Goal: Task Accomplishment & Management: Manage account settings

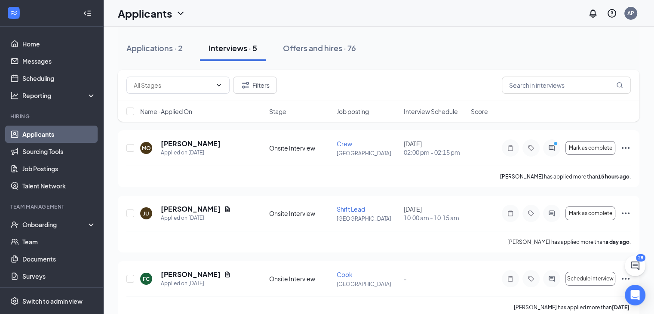
scroll to position [10, 0]
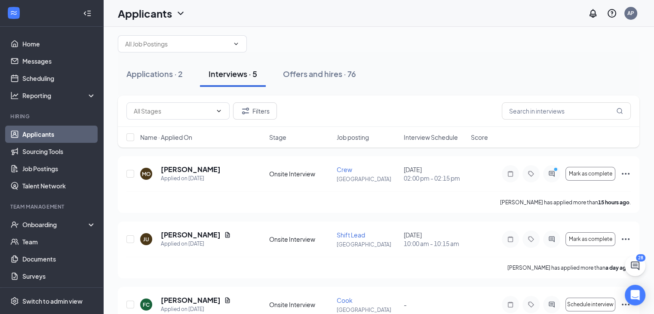
click at [443, 75] on div "Applications · 2 Interviews · 5 Offers and hires · 76" at bounding box center [379, 74] width 522 height 26
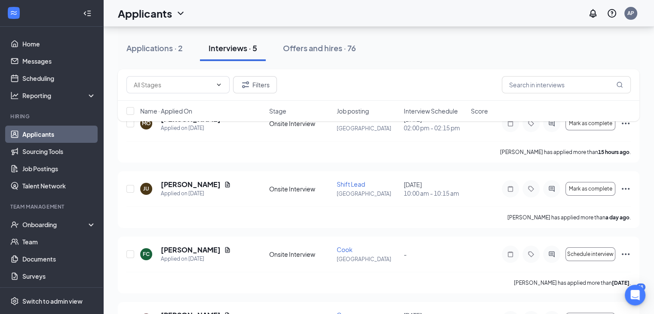
scroll to position [62, 0]
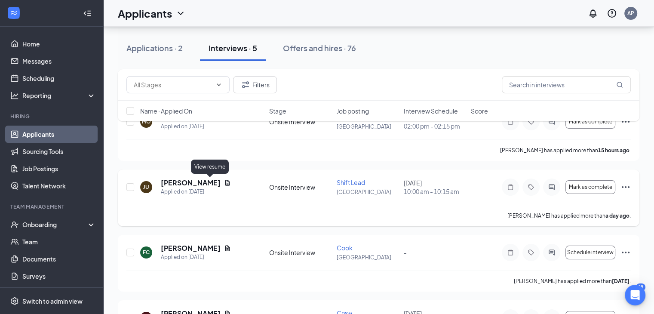
click at [225, 181] on icon "Document" at bounding box center [227, 183] width 5 height 6
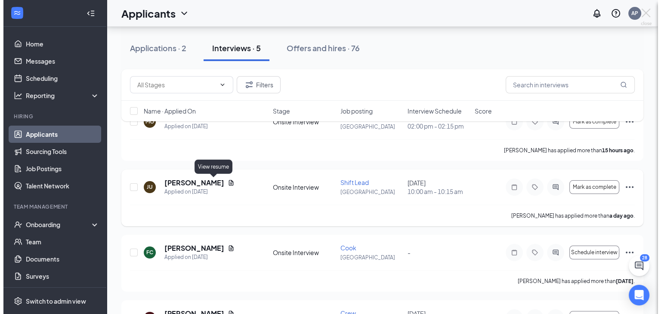
scroll to position [129, 0]
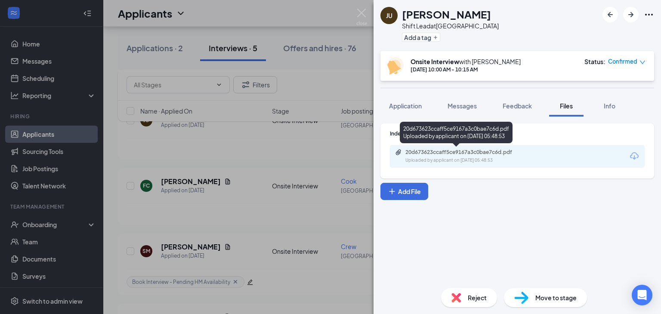
click at [509, 157] on div "Uploaded by applicant on [DATE] 05:48:53" at bounding box center [469, 160] width 129 height 7
